Goal: Transaction & Acquisition: Purchase product/service

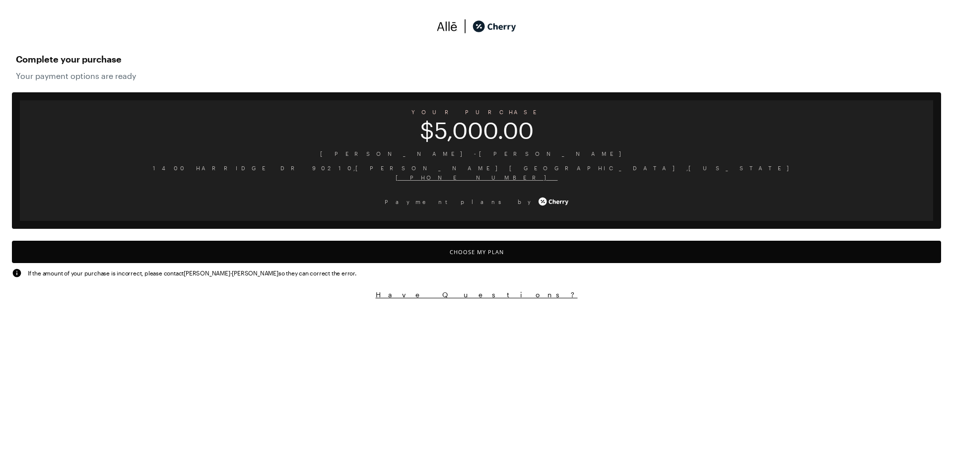
click at [477, 252] on button "Choose My Plan" at bounding box center [476, 252] width 929 height 22
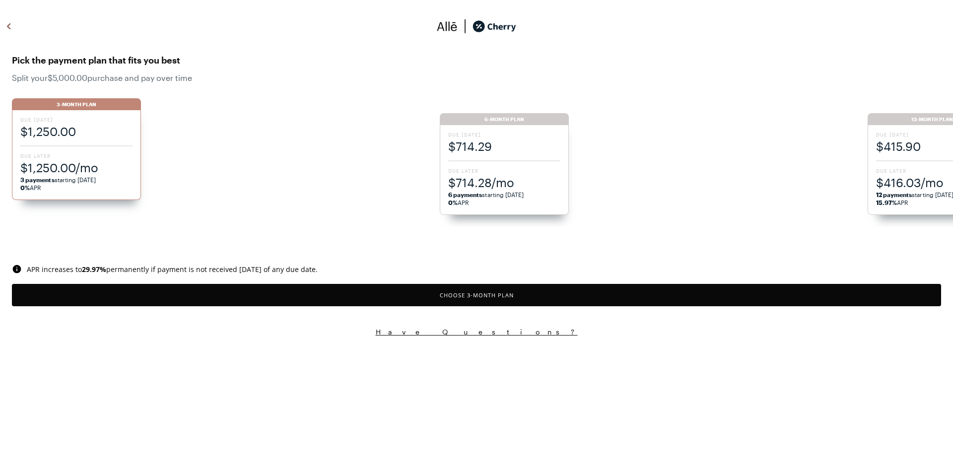
click at [495, 163] on div "Due [DATE] $714.29 Due Later $714.28/mo 6 payments starting [DATE] 0% APR" at bounding box center [504, 170] width 129 height 90
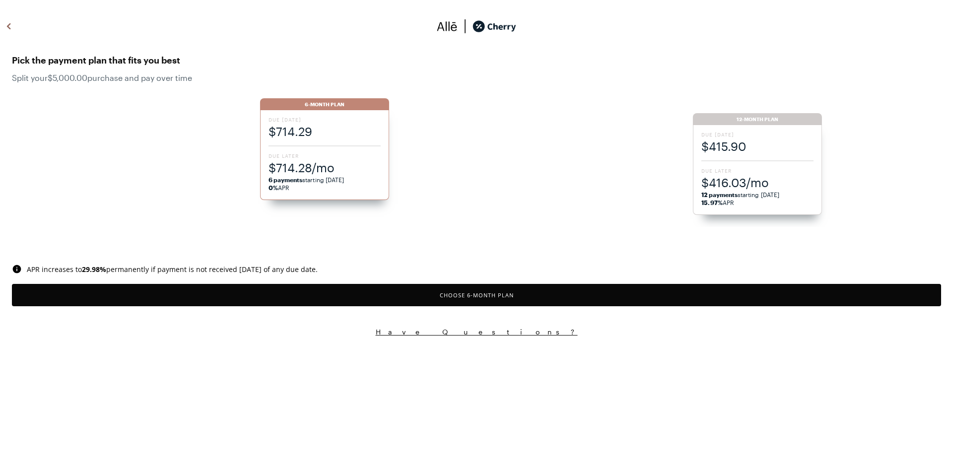
click at [721, 159] on div "Due [DATE] $415.90 Due Later $416.03/mo 12 payments starting [DATE] 15.97% APR" at bounding box center [757, 170] width 129 height 90
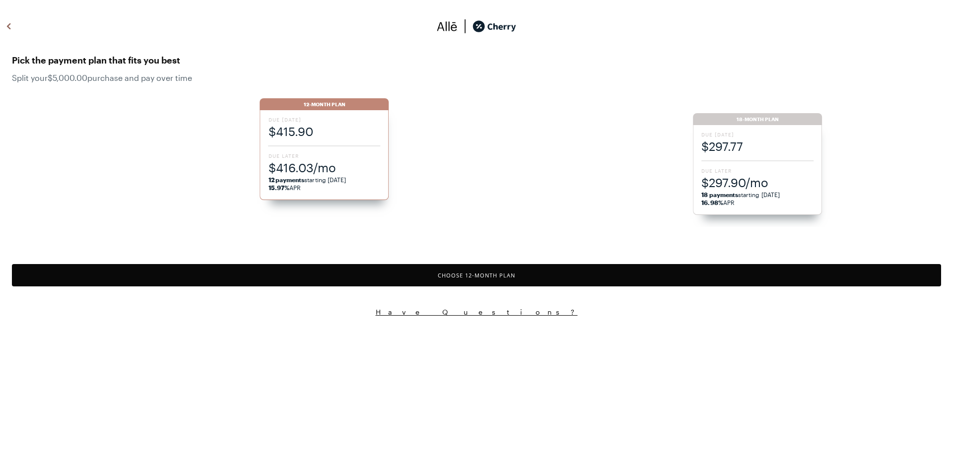
click at [738, 152] on span "$297.77" at bounding box center [758, 146] width 112 height 16
click at [736, 153] on span "$237.73" at bounding box center [758, 146] width 112 height 16
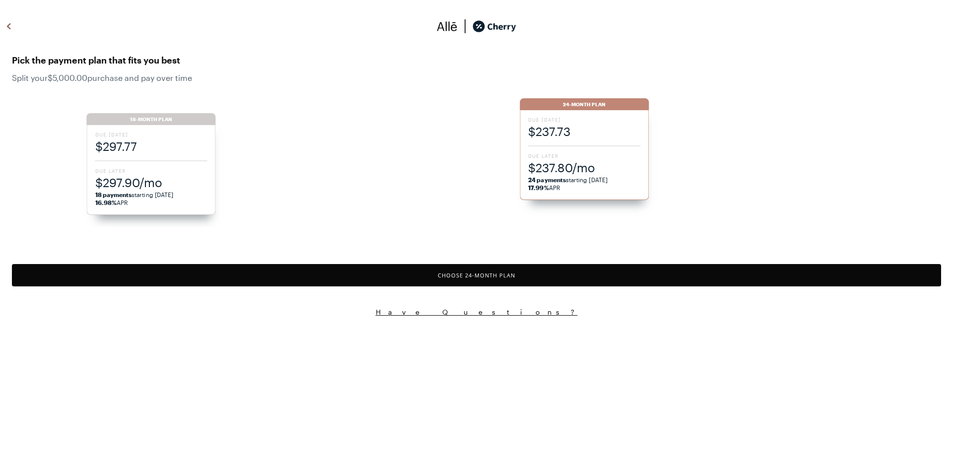
click at [502, 271] on button "Choose 24 -Month Plan" at bounding box center [476, 275] width 929 height 22
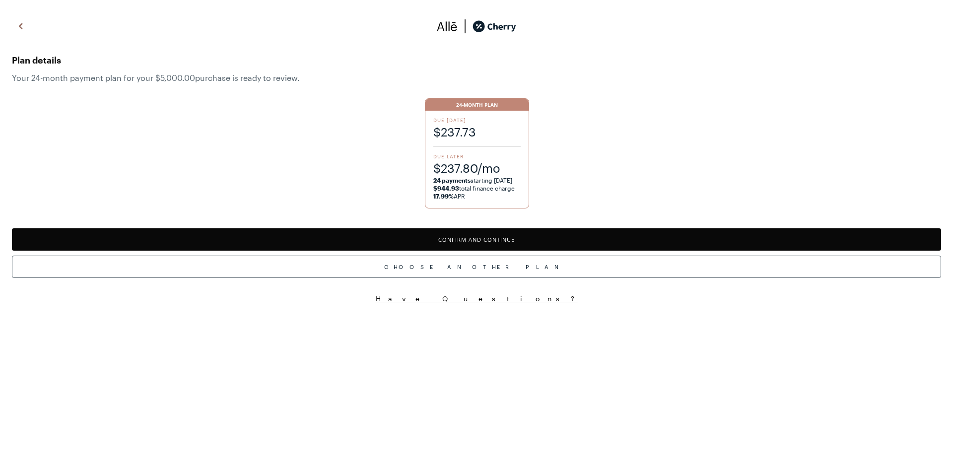
click at [462, 241] on button "Confirm and Continue" at bounding box center [476, 239] width 929 height 22
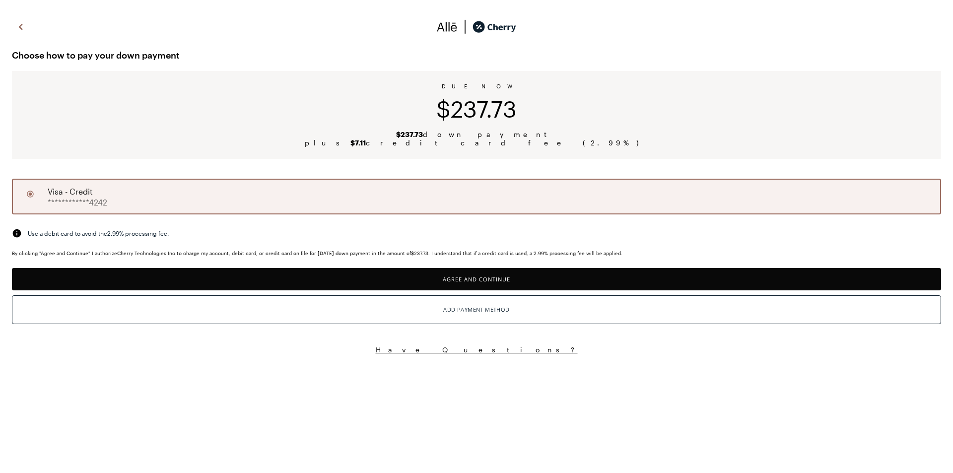
click at [475, 278] on button "Agree and Continue" at bounding box center [476, 279] width 929 height 22
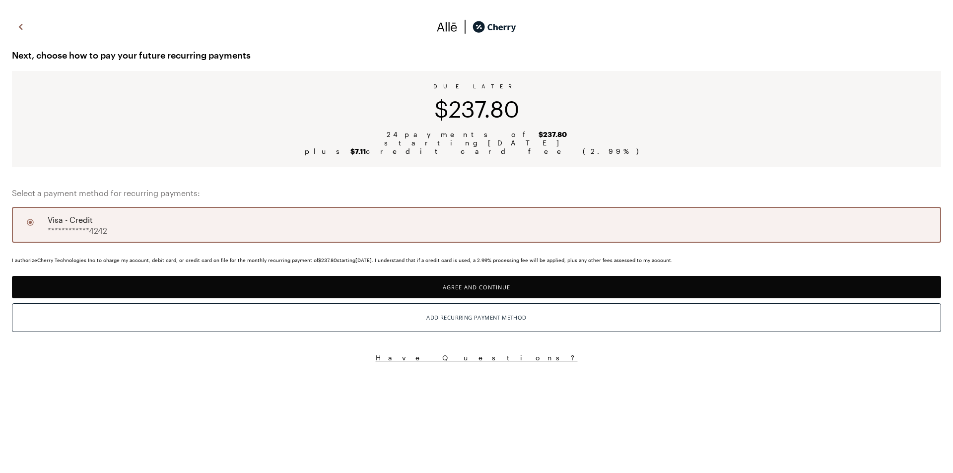
click at [482, 290] on button "Agree and Continue" at bounding box center [476, 287] width 929 height 22
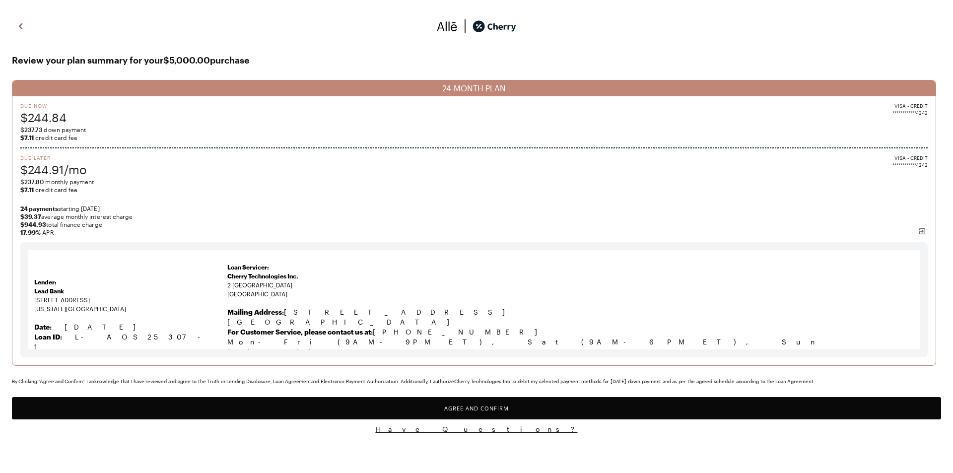
click at [490, 407] on button "Agree and Confirm" at bounding box center [476, 408] width 929 height 22
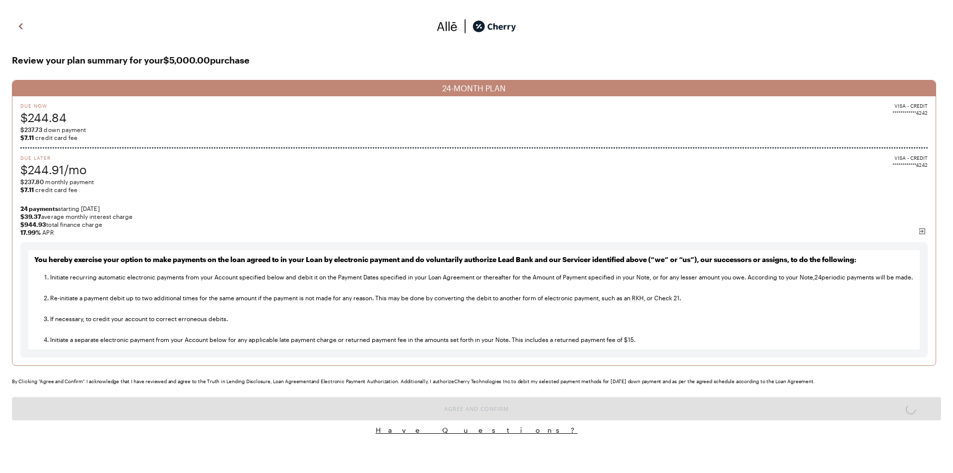
scroll to position [4252, 0]
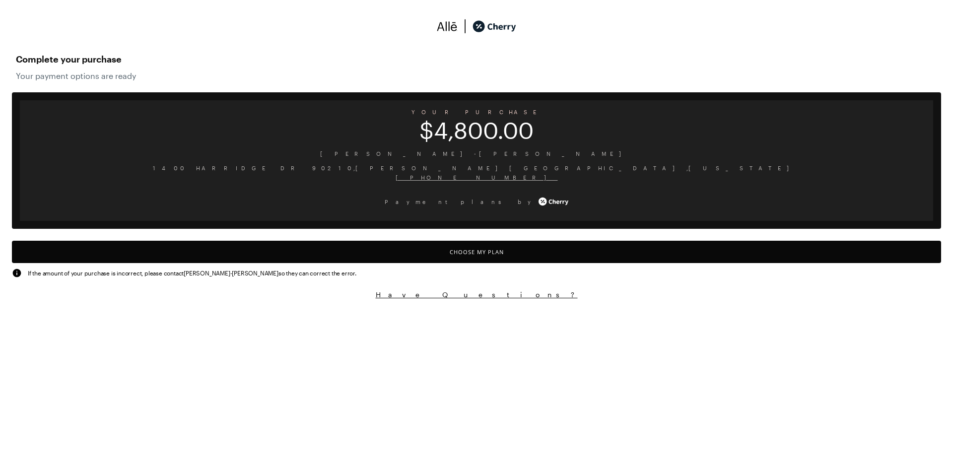
click at [224, 260] on button "Choose My Plan" at bounding box center [476, 252] width 929 height 22
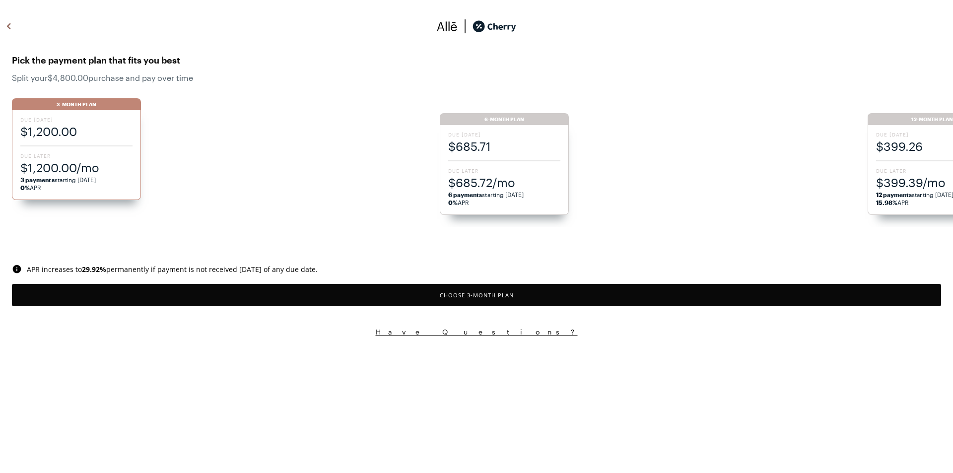
click at [238, 296] on button "Choose 3 -Month Plan" at bounding box center [476, 295] width 929 height 22
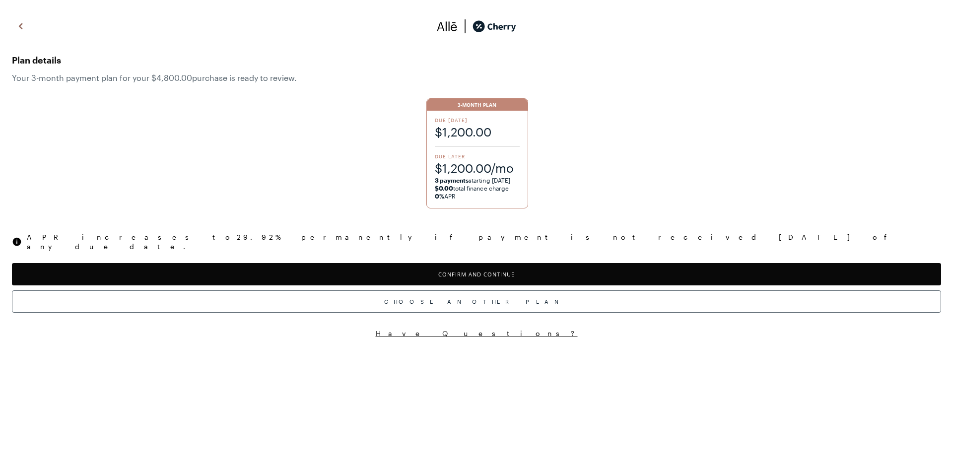
click at [351, 263] on button "Confirm and Continue" at bounding box center [476, 274] width 929 height 22
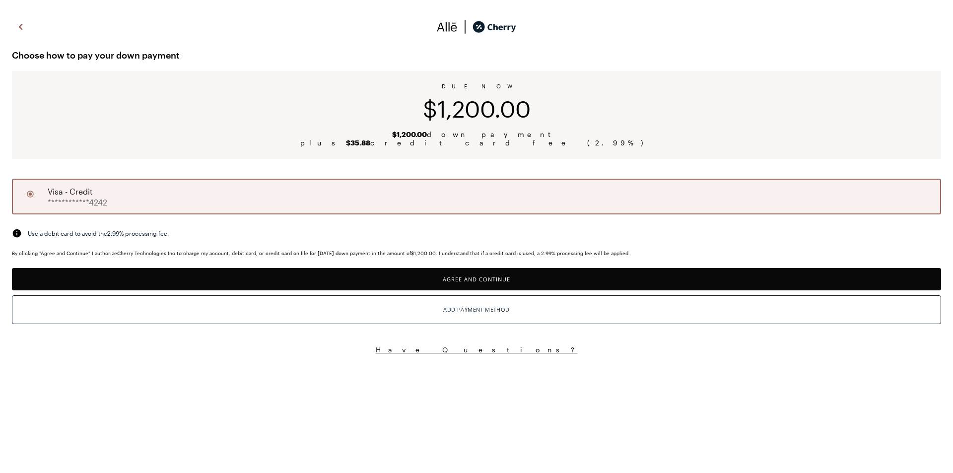
click at [435, 281] on button "Agree and Continue" at bounding box center [476, 279] width 929 height 22
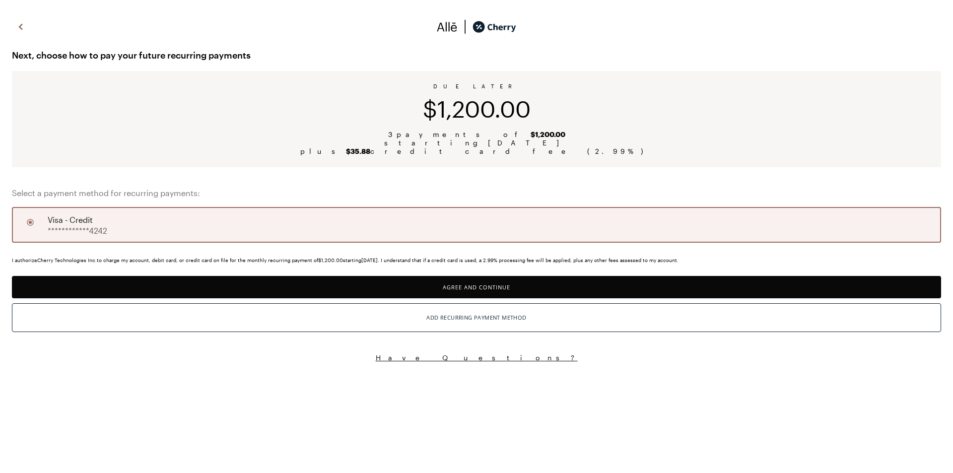
click at [436, 285] on button "Agree and Continue" at bounding box center [476, 287] width 929 height 22
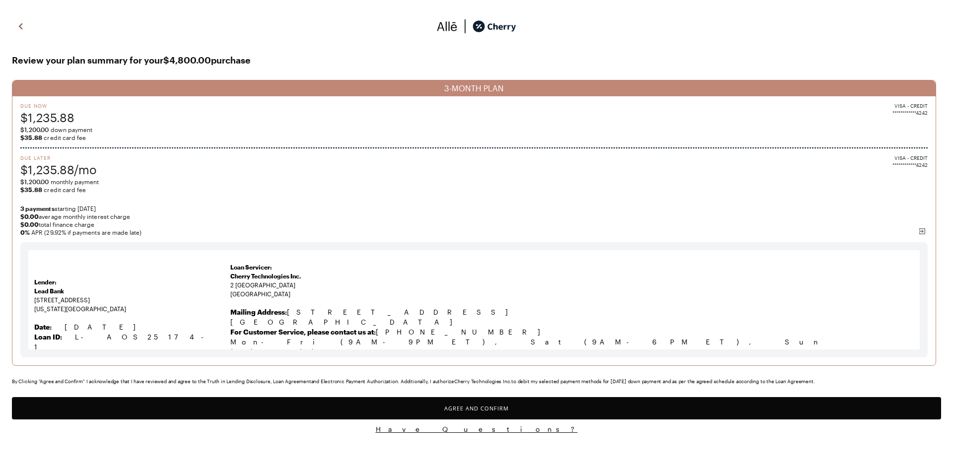
click at [483, 407] on button "Agree and Confirm" at bounding box center [476, 408] width 929 height 22
